Goal: Task Accomplishment & Management: Use online tool/utility

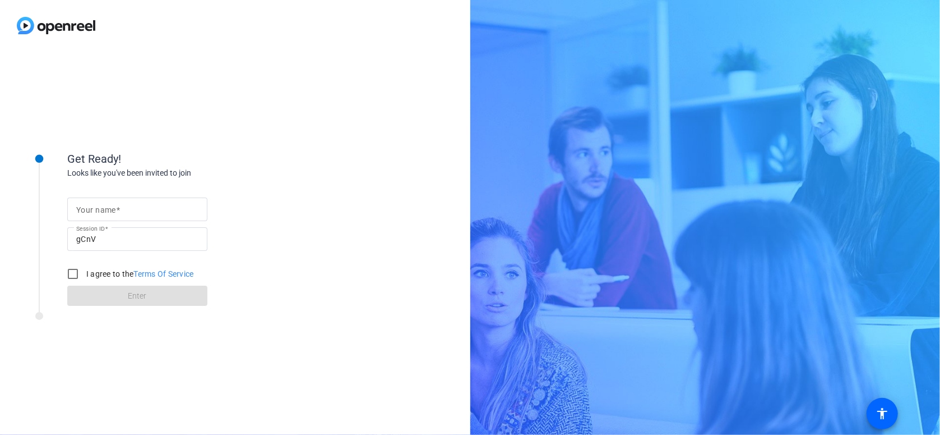
click at [132, 207] on input "Your name" at bounding box center [137, 208] width 122 height 13
type input "[PERSON_NAME]"
click at [94, 276] on label "I agree to the Terms Of Service" at bounding box center [139, 273] width 110 height 11
click at [84, 276] on input "I agree to the Terms Of Service" at bounding box center [73, 273] width 22 height 22
checkbox input "true"
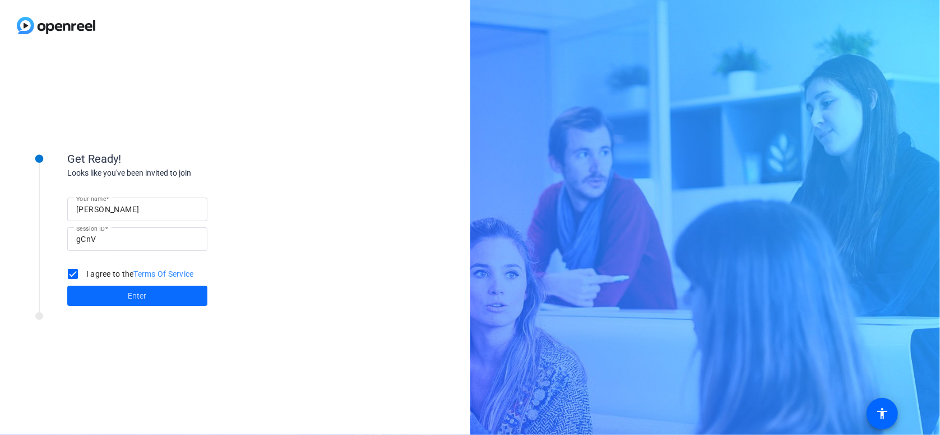
click at [133, 294] on span "Enter" at bounding box center [137, 296] width 19 height 12
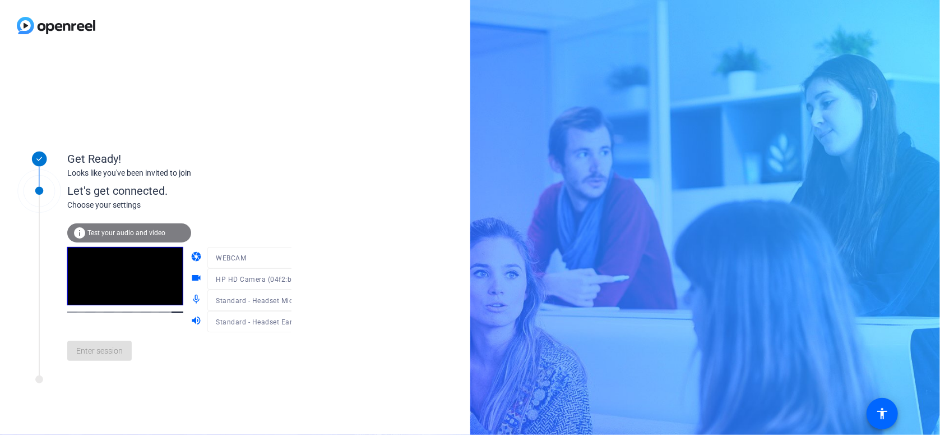
click at [280, 257] on mat-form-field "WEBCAM" at bounding box center [261, 257] width 108 height 21
click at [156, 231] on span "Test your audio and video" at bounding box center [126, 233] width 78 height 8
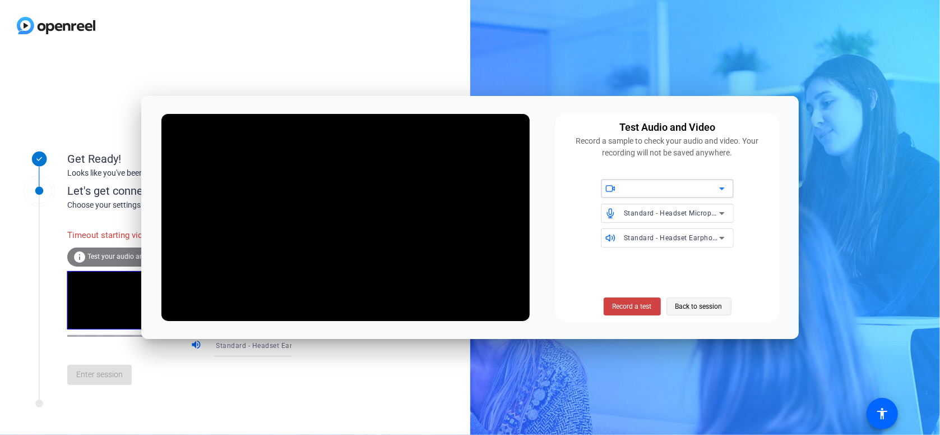
click at [691, 304] on span "Back to session" at bounding box center [699, 306] width 47 height 21
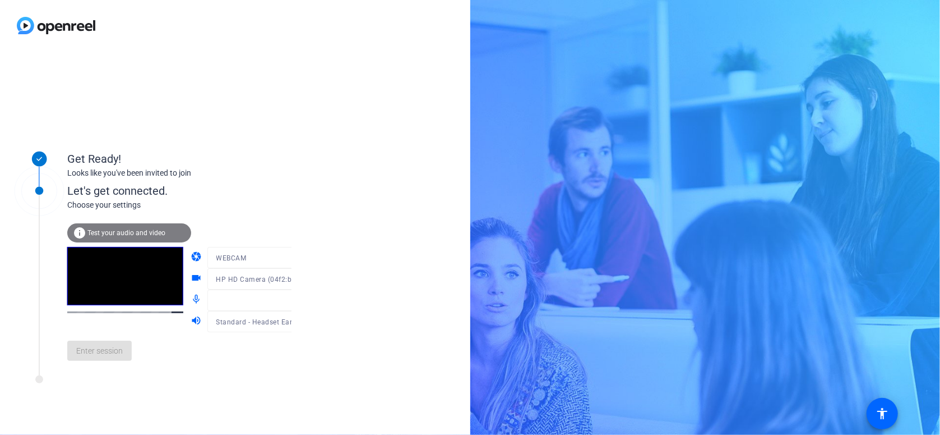
click at [103, 369] on div "Enter session" at bounding box center [190, 350] width 247 height 37
click at [278, 298] on div at bounding box center [261, 295] width 108 height 12
click at [278, 300] on div at bounding box center [261, 295] width 108 height 12
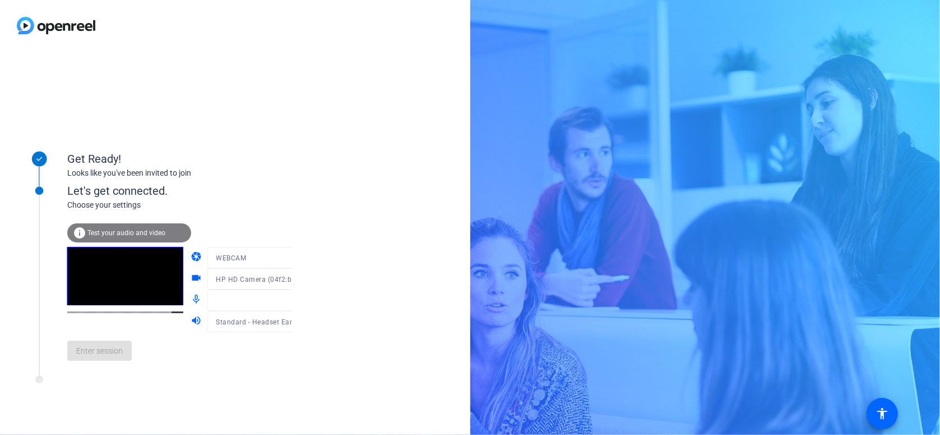
click at [278, 300] on div at bounding box center [261, 295] width 108 height 12
drag, startPoint x: 278, startPoint y: 300, endPoint x: 274, endPoint y: 359, distance: 59.0
click at [274, 359] on div "Enter session" at bounding box center [190, 350] width 247 height 37
click at [118, 350] on span "Enter session" at bounding box center [99, 351] width 47 height 12
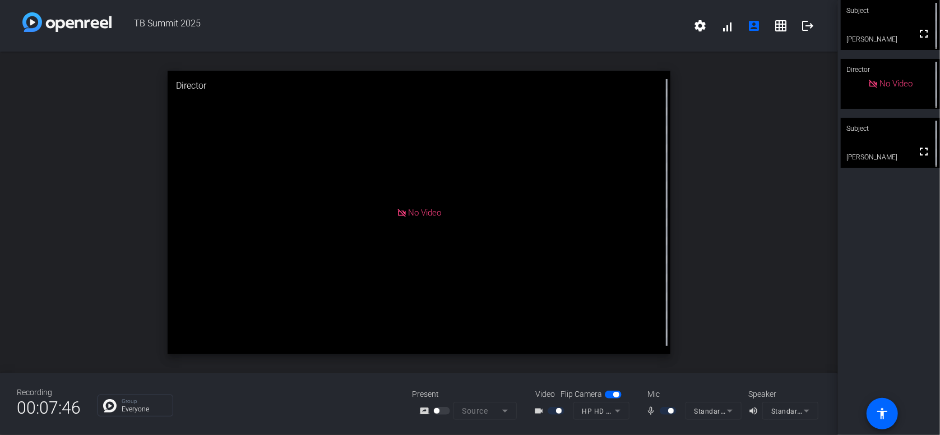
click at [539, 410] on mat-icon "videocam_outline" at bounding box center [540, 410] width 13 height 13
click at [538, 408] on mat-icon "videocam_outline" at bounding box center [540, 410] width 13 height 13
click at [606, 395] on span "button" at bounding box center [613, 394] width 17 height 8
click at [617, 395] on span "button" at bounding box center [613, 394] width 17 height 8
click at [537, 409] on mat-icon "videocam_outline" at bounding box center [540, 410] width 13 height 13
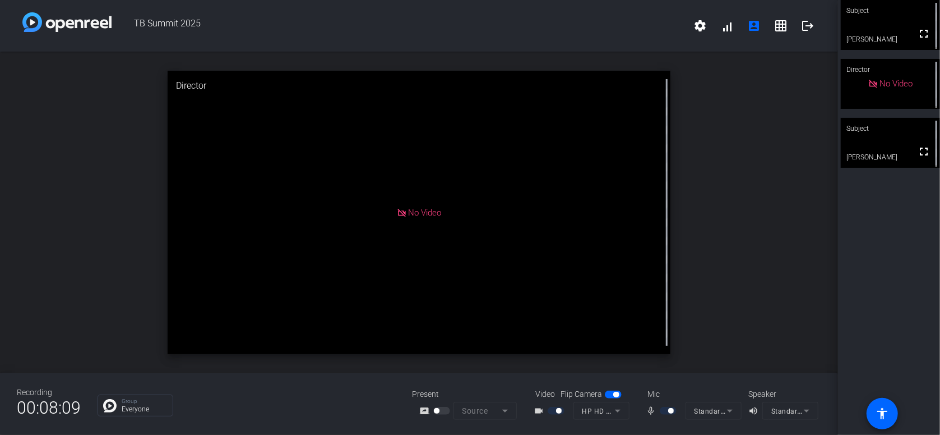
click at [535, 411] on mat-icon "videocam_outline" at bounding box center [540, 410] width 13 height 13
click at [565, 409] on div at bounding box center [557, 411] width 19 height 8
click at [569, 407] on div "videocam_outline" at bounding box center [553, 410] width 39 height 13
click at [551, 410] on div at bounding box center [557, 411] width 19 height 8
click at [548, 410] on div at bounding box center [557, 411] width 19 height 8
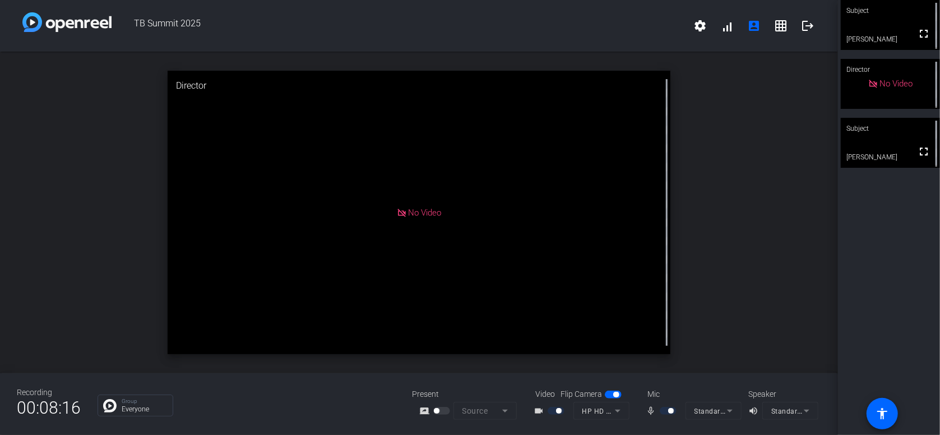
click at [618, 408] on mat-form-field "HP HD Camera (04f2:b6bf)" at bounding box center [602, 411] width 56 height 18
click at [615, 411] on mat-form-field "HP HD Camera (04f2:b6bf)" at bounding box center [602, 411] width 56 height 18
click at [538, 413] on mat-icon "videocam_outline" at bounding box center [540, 410] width 13 height 13
click at [538, 408] on mat-icon "videocam_outline" at bounding box center [540, 410] width 13 height 13
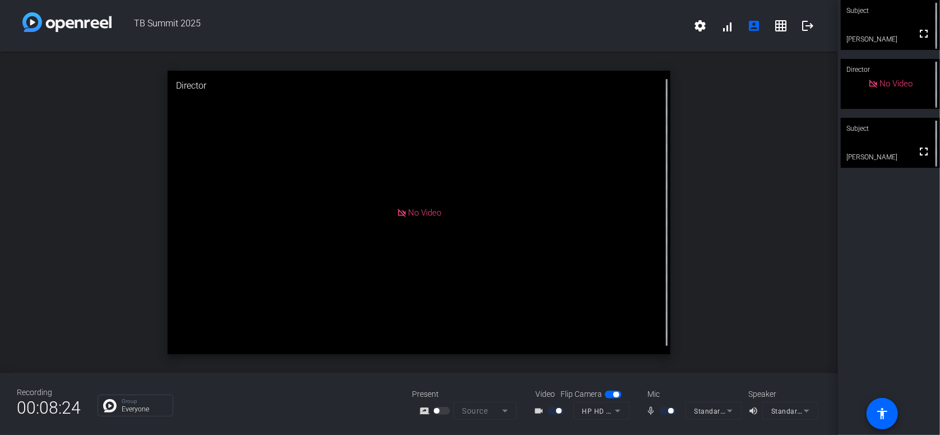
click at [615, 410] on mat-form-field "HP HD Camera (04f2:b6bf)" at bounding box center [602, 411] width 56 height 18
click at [602, 412] on mat-form-field "HP HD Camera (04f2:b6bf)" at bounding box center [602, 411] width 56 height 18
